Goal: Task Accomplishment & Management: Complete application form

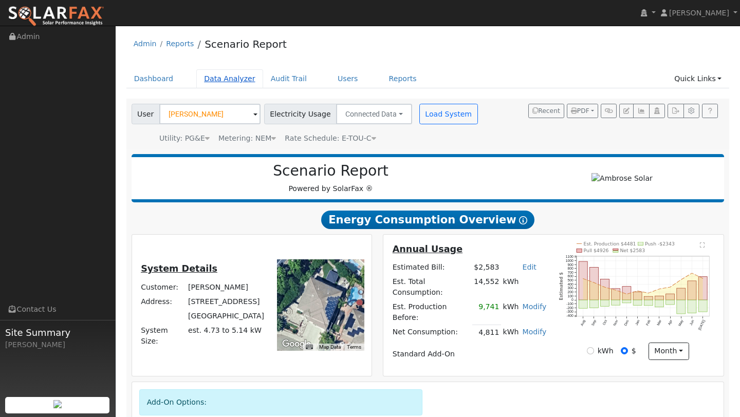
click at [236, 77] on link "Data Analyzer" at bounding box center [229, 78] width 67 height 19
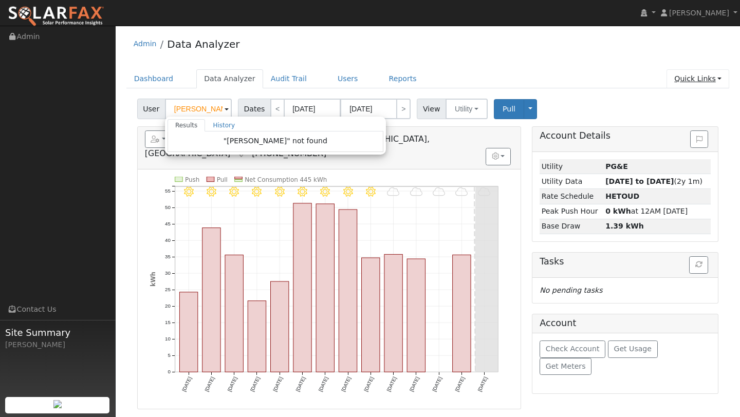
click at [689, 72] on link "Quick Links" at bounding box center [698, 78] width 63 height 19
type input "Leo Change"
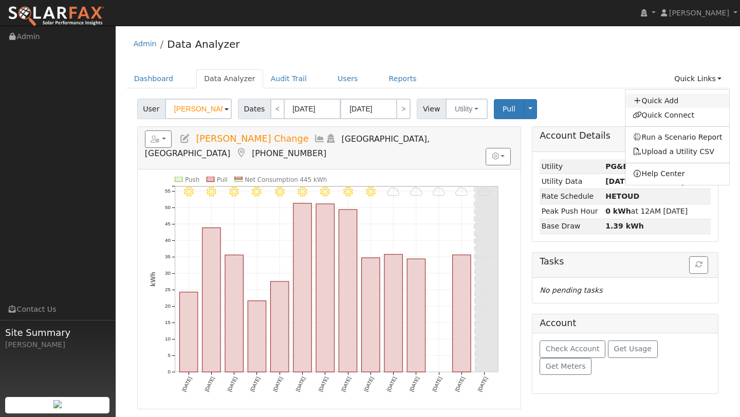
click at [647, 105] on link "Quick Add" at bounding box center [678, 101] width 104 height 14
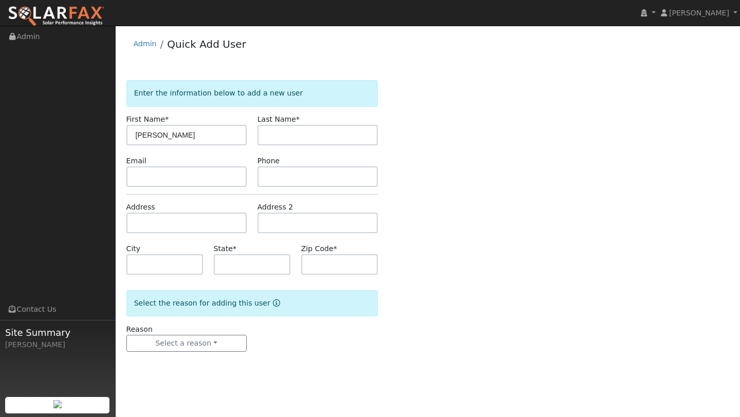
type input "Andy"
click at [279, 130] on input "text" at bounding box center [318, 135] width 120 height 21
type input "Yi"
click at [180, 228] on input "text" at bounding box center [186, 223] width 120 height 21
type input "329 Ginger Court"
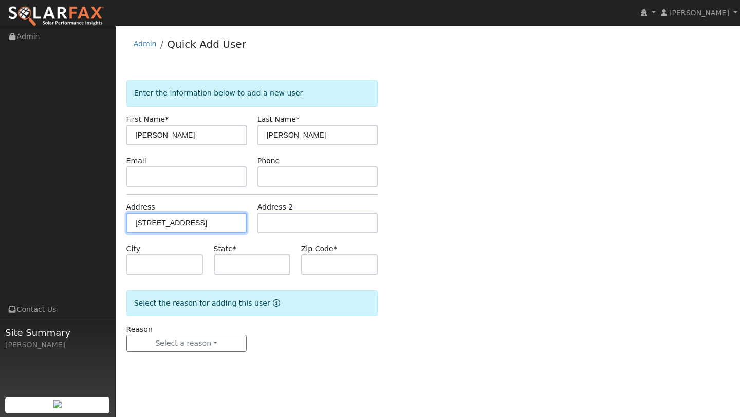
type input "San Ramon"
type input "CA"
type input "94582"
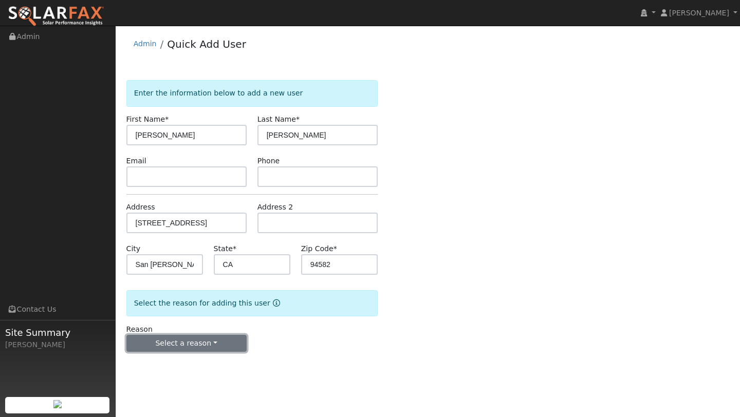
click at [190, 337] on button "Select a reason" at bounding box center [186, 343] width 120 height 17
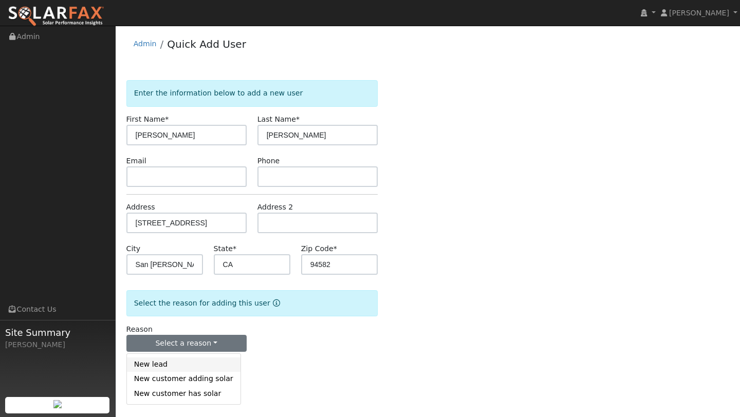
click at [173, 370] on link "New lead" at bounding box center [184, 365] width 114 height 14
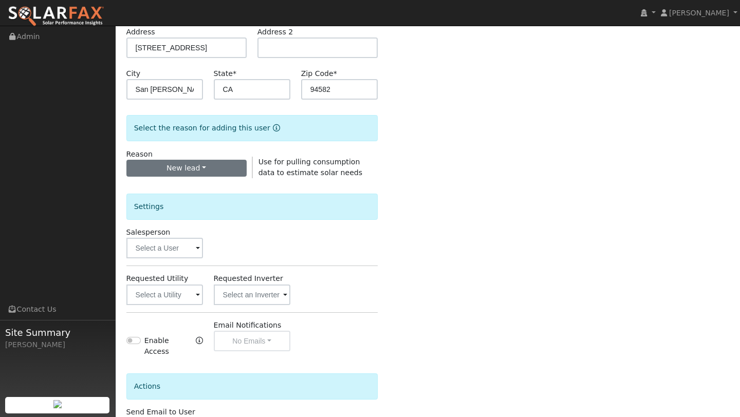
scroll to position [248, 0]
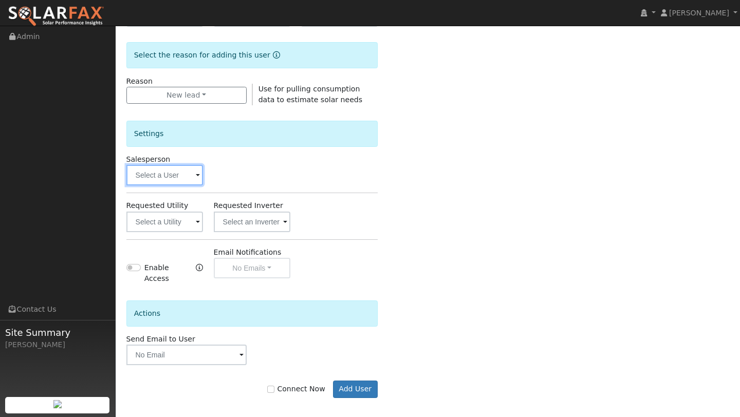
click at [172, 172] on input "text" at bounding box center [164, 175] width 77 height 21
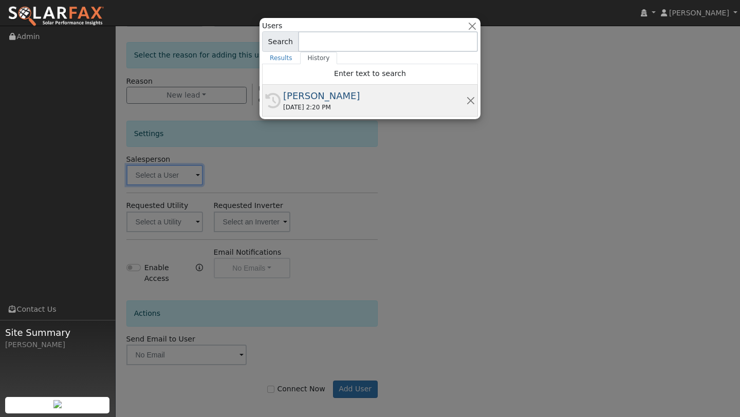
click at [327, 109] on div "08/23/2025 2:20 PM" at bounding box center [374, 107] width 183 height 9
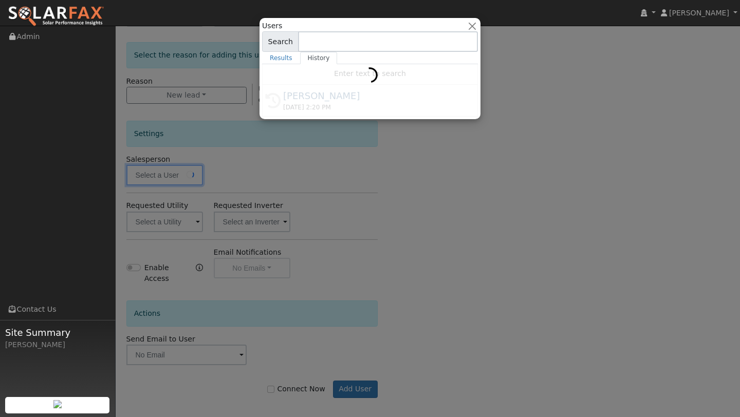
type input "[PERSON_NAME]"
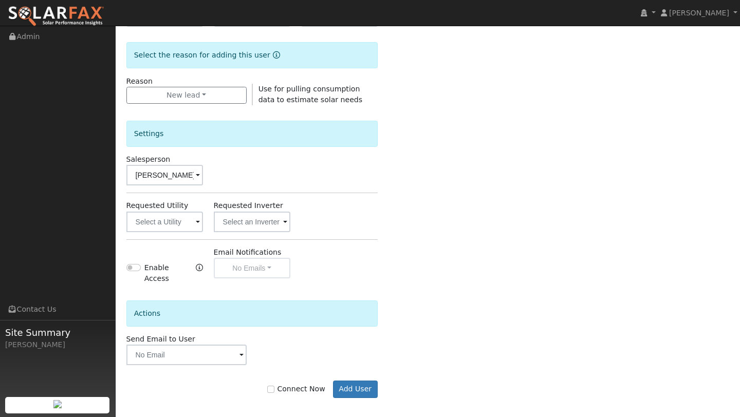
click at [364, 373] on div "Connect Now Add User" at bounding box center [252, 381] width 262 height 33
click at [362, 381] on button "Add User" at bounding box center [355, 389] width 45 height 17
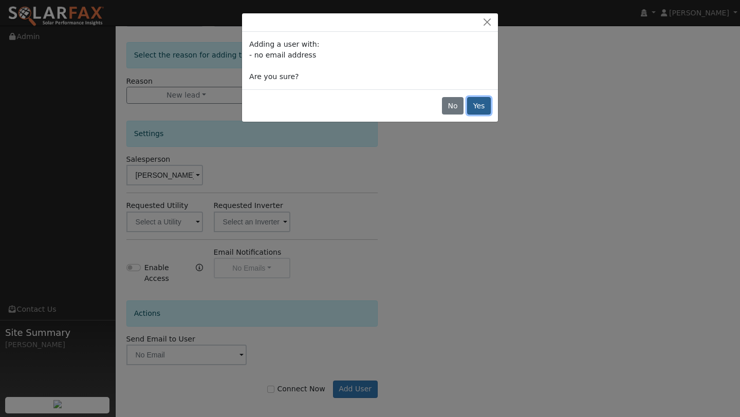
click at [480, 104] on button "Yes" at bounding box center [479, 105] width 24 height 17
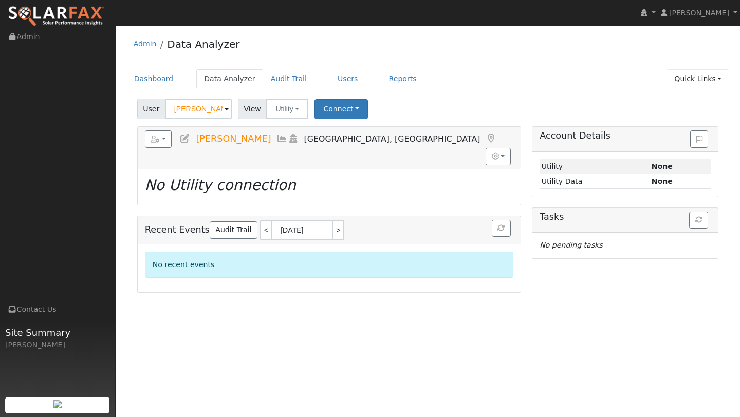
click at [694, 75] on link "Quick Links" at bounding box center [698, 78] width 63 height 19
click at [614, 66] on div "Admin Data Analyzer Dashboard Data Analyzer Audit Trail Users Reports Quick Lin…" at bounding box center [428, 162] width 614 height 262
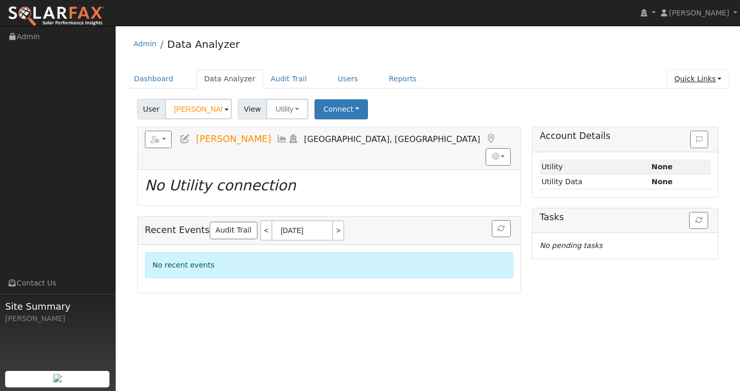
click at [686, 83] on link "Quick Links" at bounding box center [698, 78] width 63 height 19
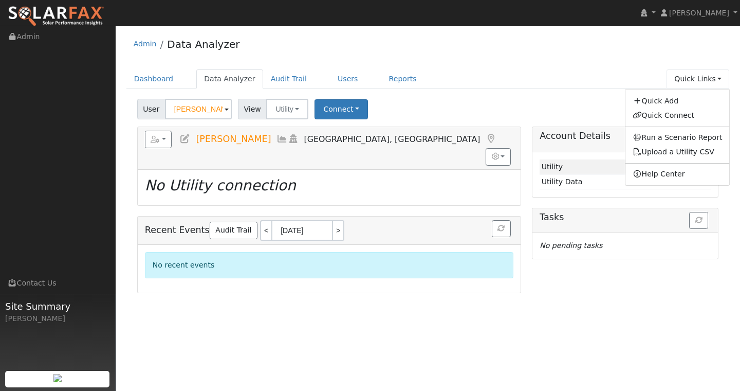
click at [642, 113] on icon at bounding box center [637, 115] width 9 height 7
click at [643, 113] on div "User Andy Yi Account Default Account Default Account 329 Ginger Court, San Ramo…" at bounding box center [427, 107] width 585 height 24
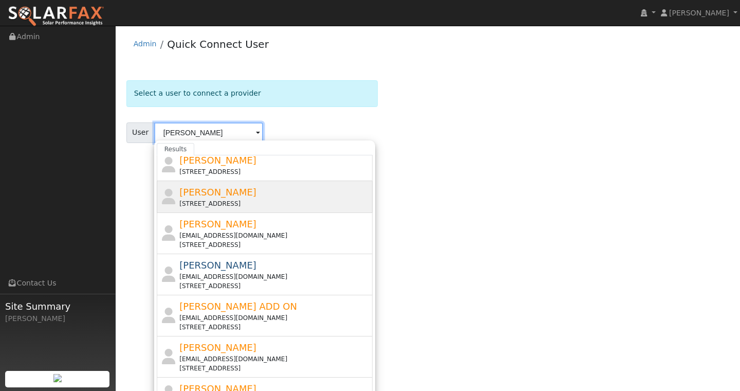
scroll to position [91, 0]
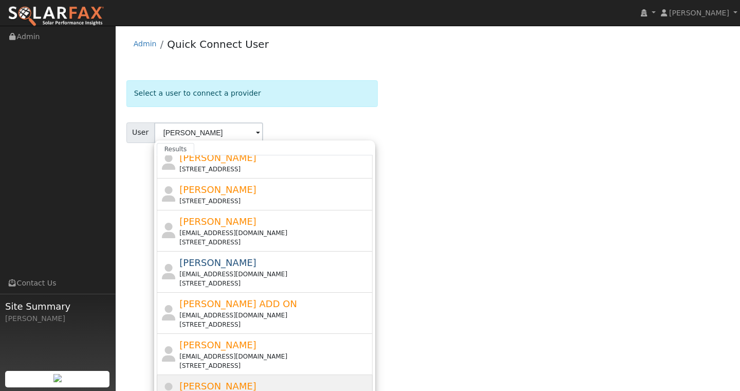
click at [206, 385] on span "[PERSON_NAME]" at bounding box center [217, 385] width 77 height 11
type input "[PERSON_NAME]"
